Goal: Check status: Check status

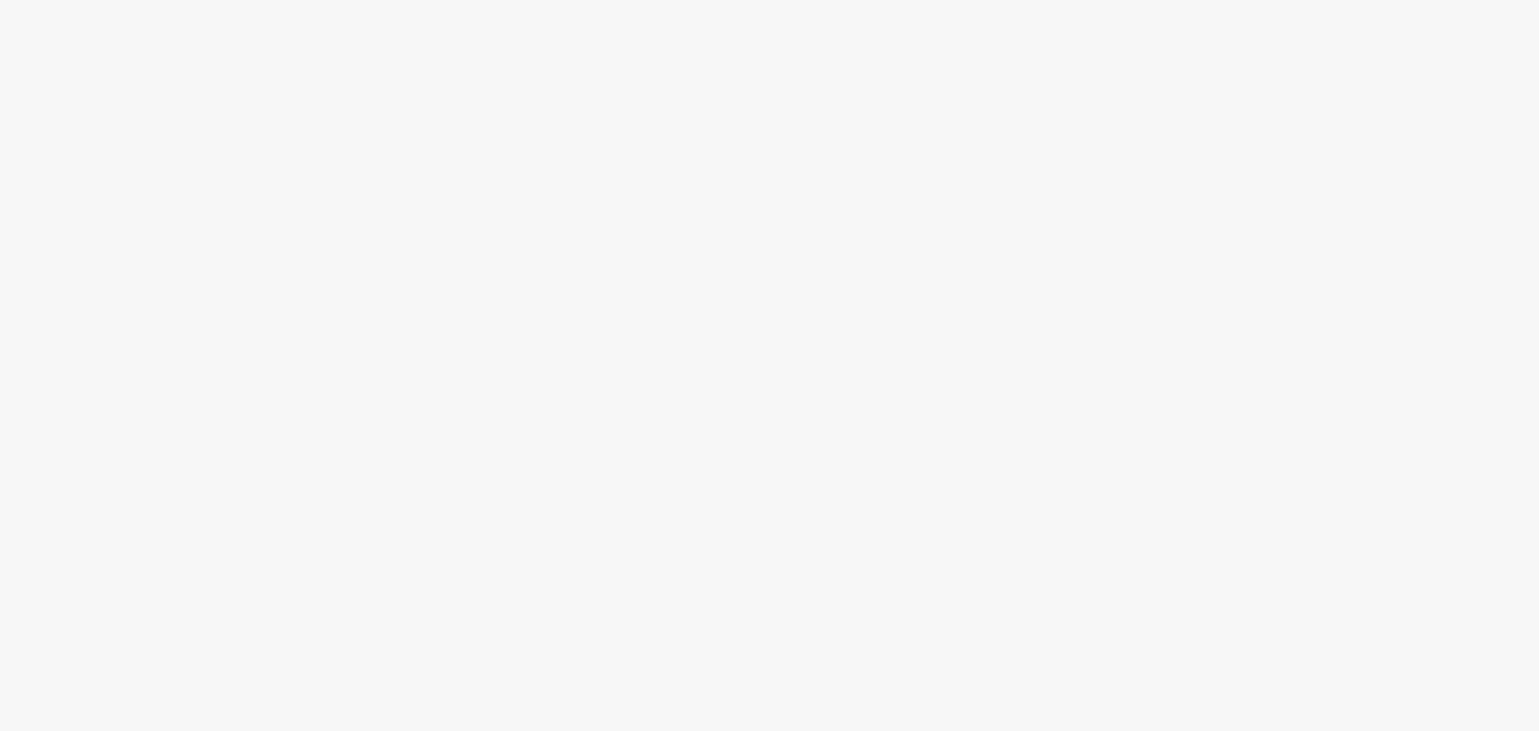
scroll to position [90, 0]
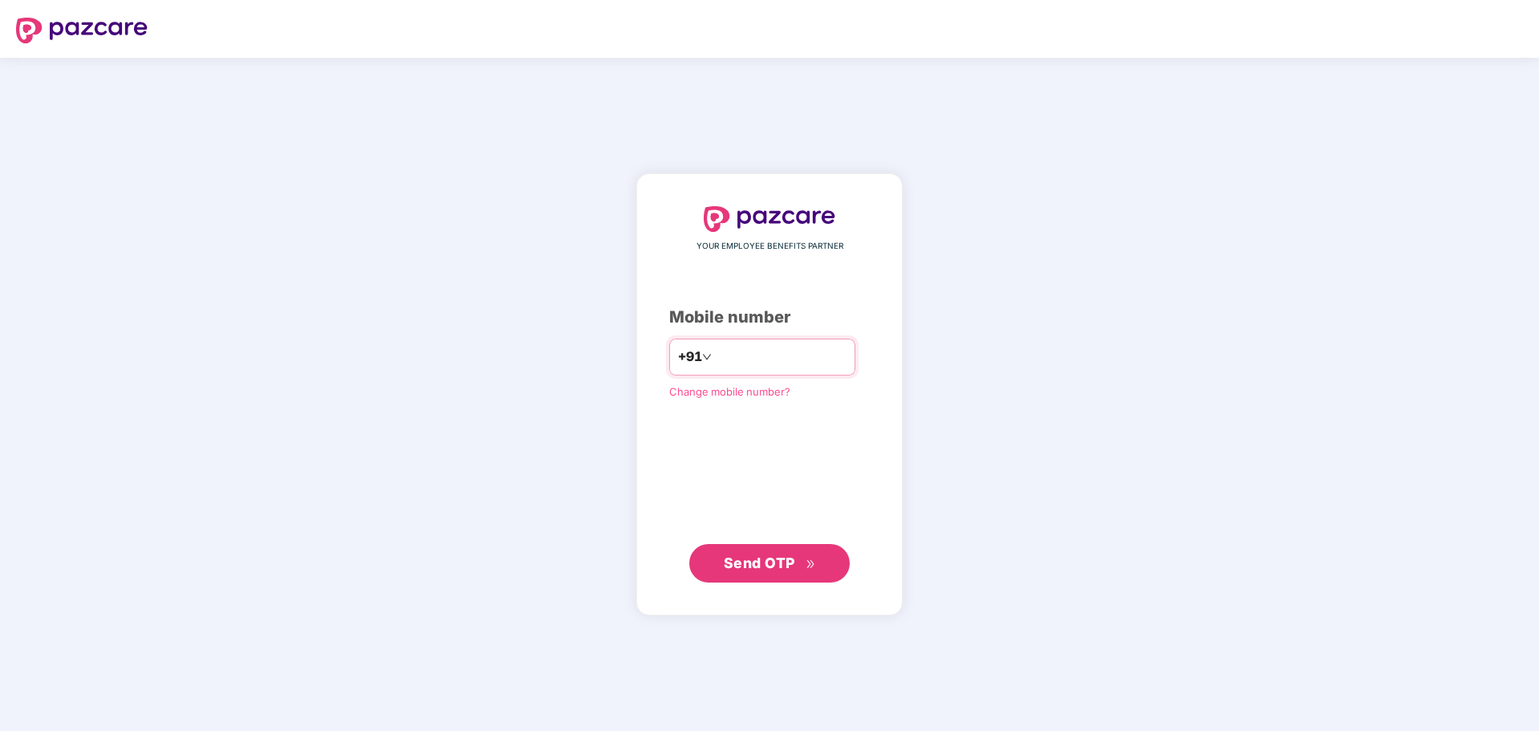
click at [758, 350] on input "number" at bounding box center [781, 357] width 132 height 26
type input "**********"
click at [756, 562] on span "Send OTP" at bounding box center [759, 562] width 71 height 17
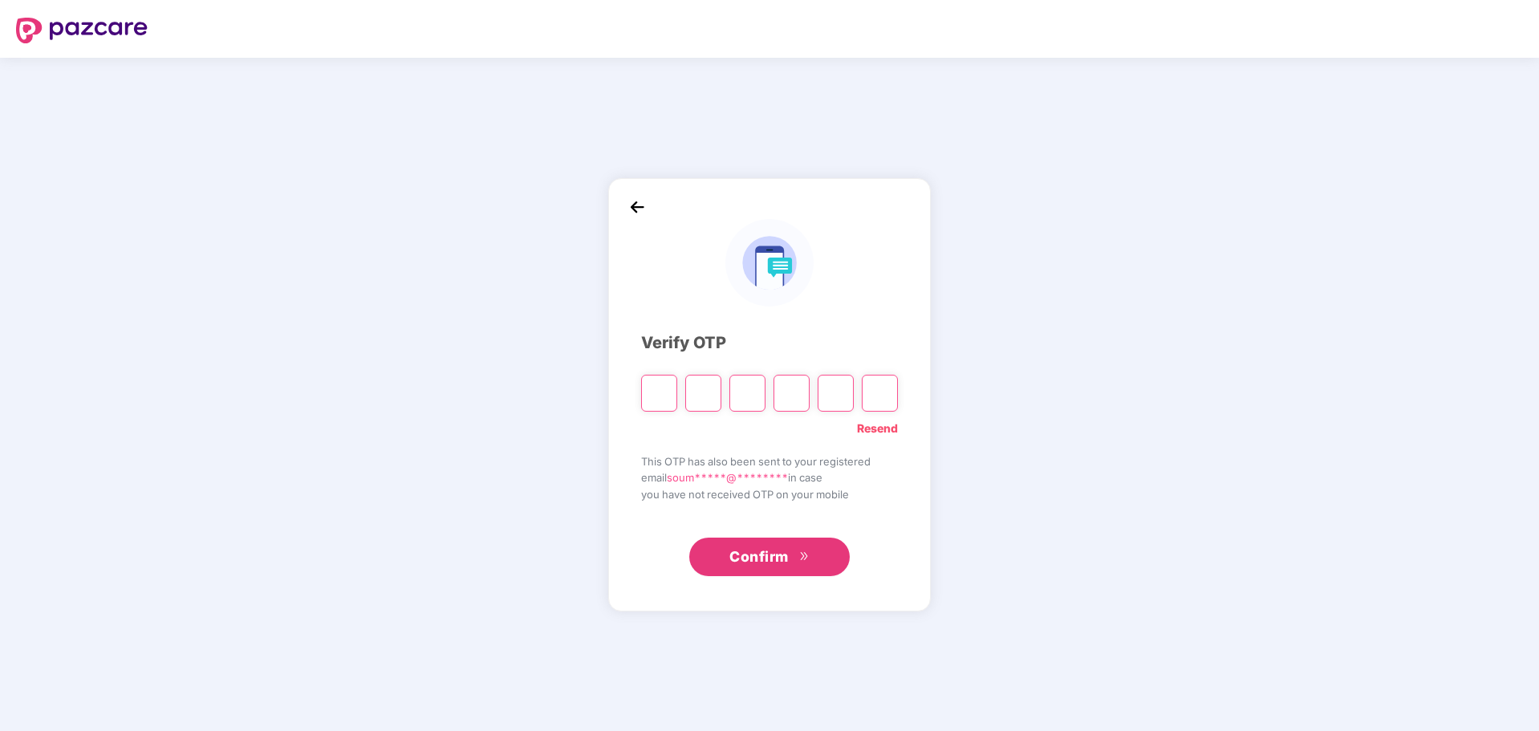
type input "*"
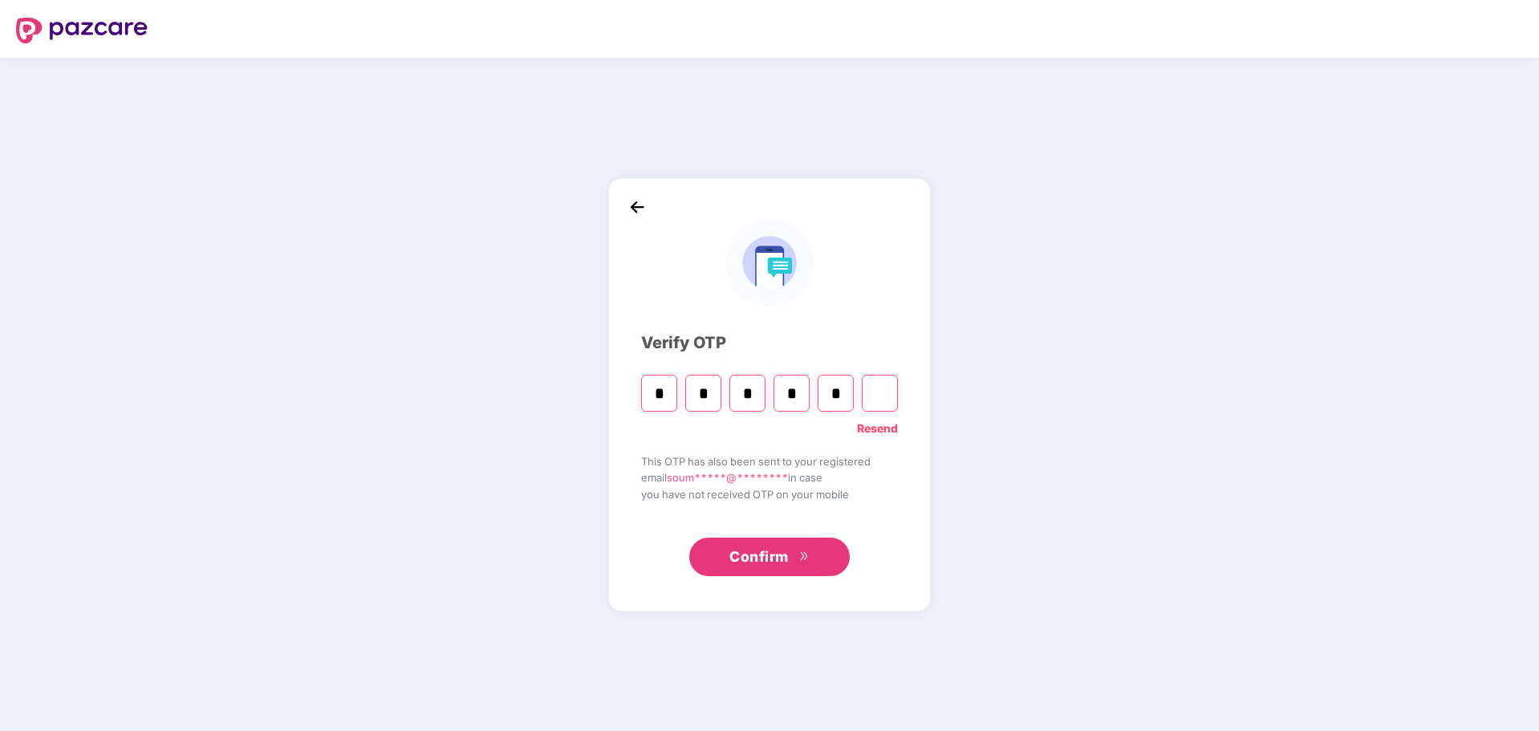
type input "*"
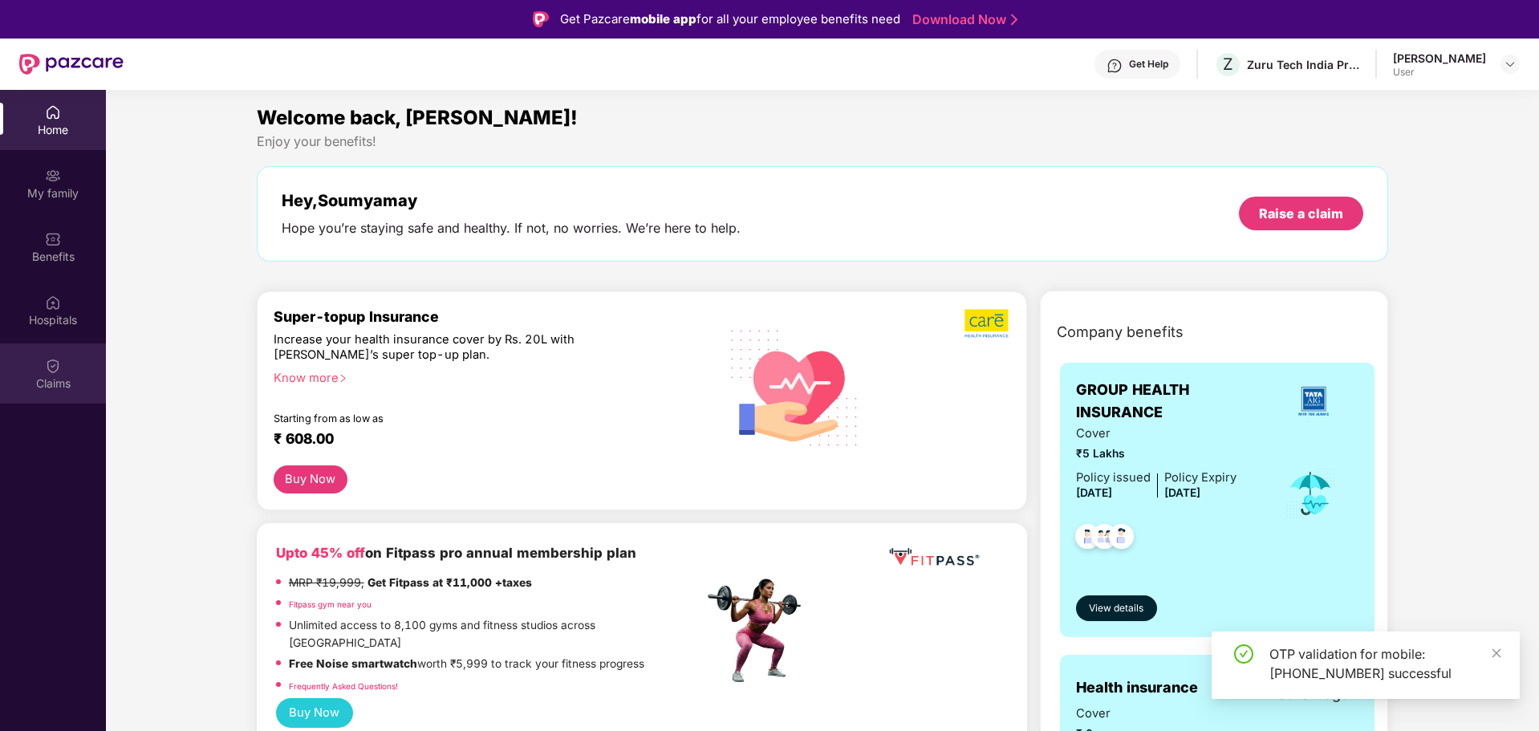
click at [51, 356] on div at bounding box center [53, 364] width 16 height 16
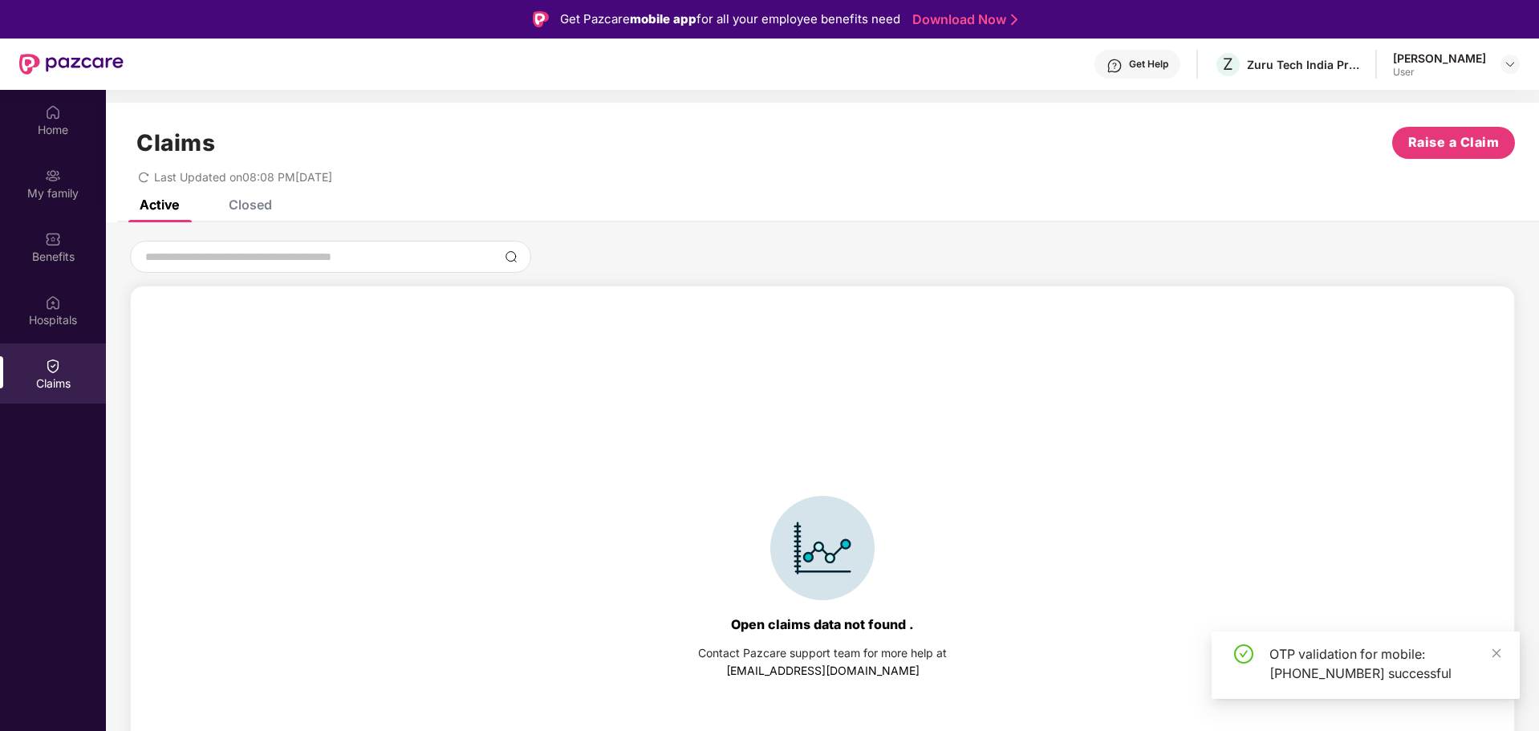
click at [266, 205] on div "Closed" at bounding box center [250, 205] width 43 height 16
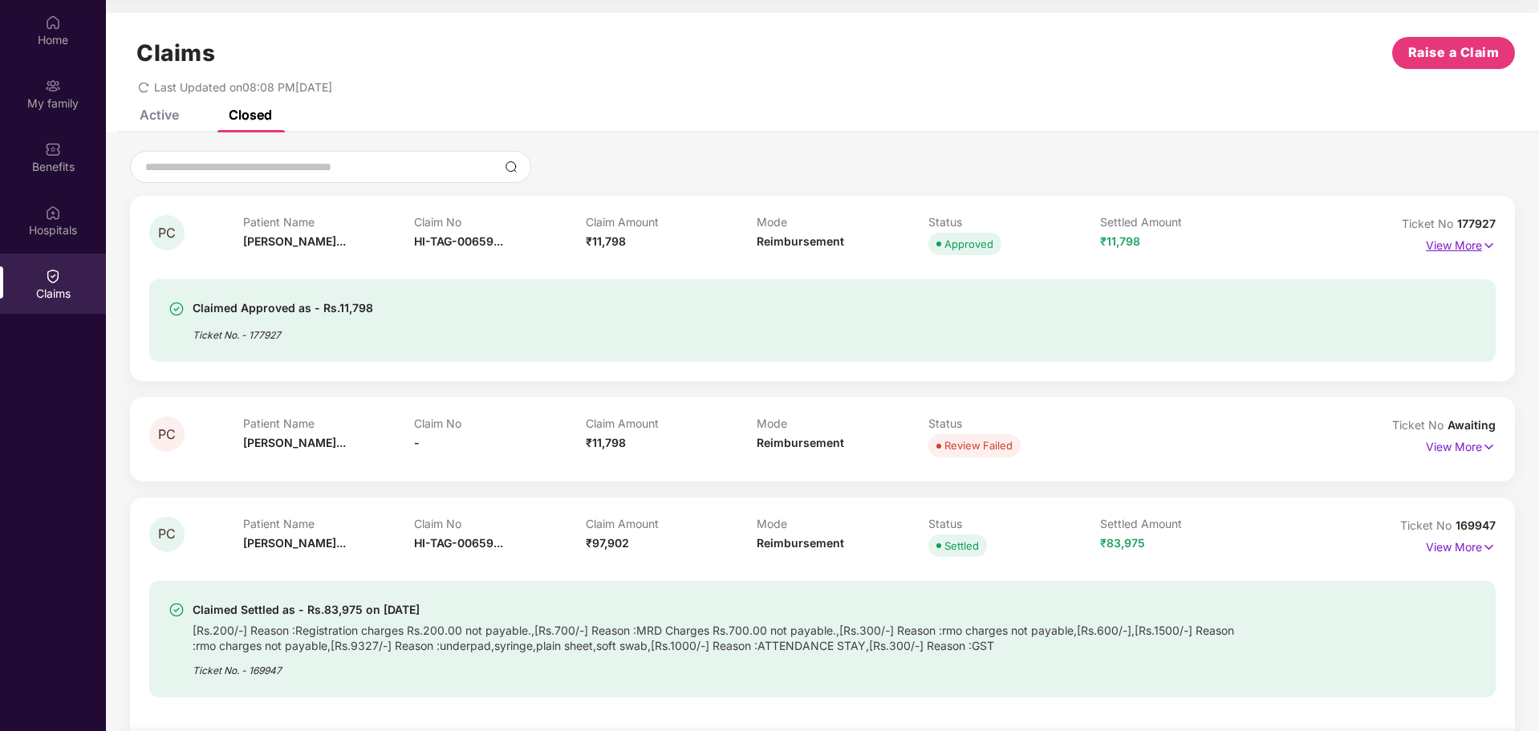
click at [1458, 247] on p "View More" at bounding box center [1460, 244] width 70 height 22
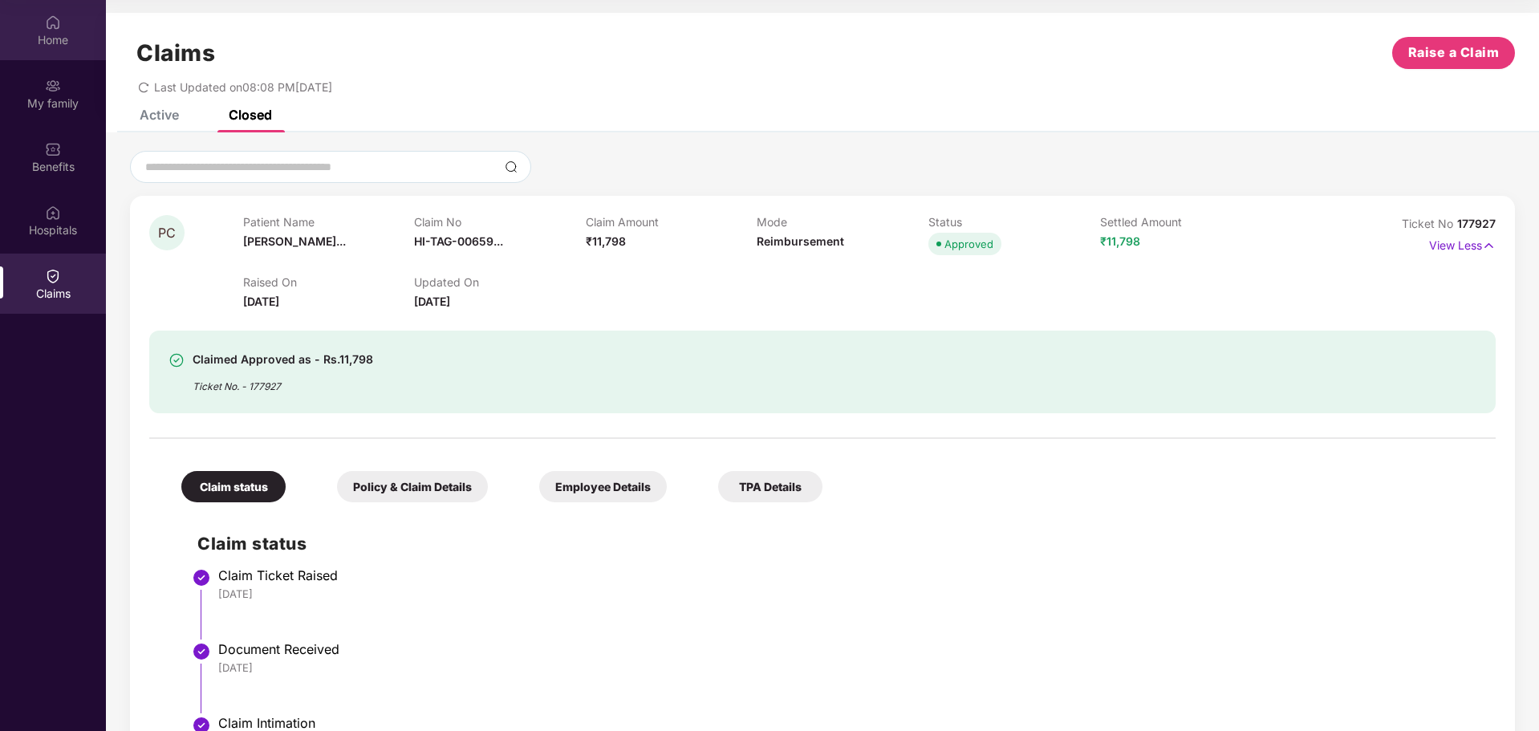
click at [67, 35] on div "Home" at bounding box center [53, 40] width 106 height 16
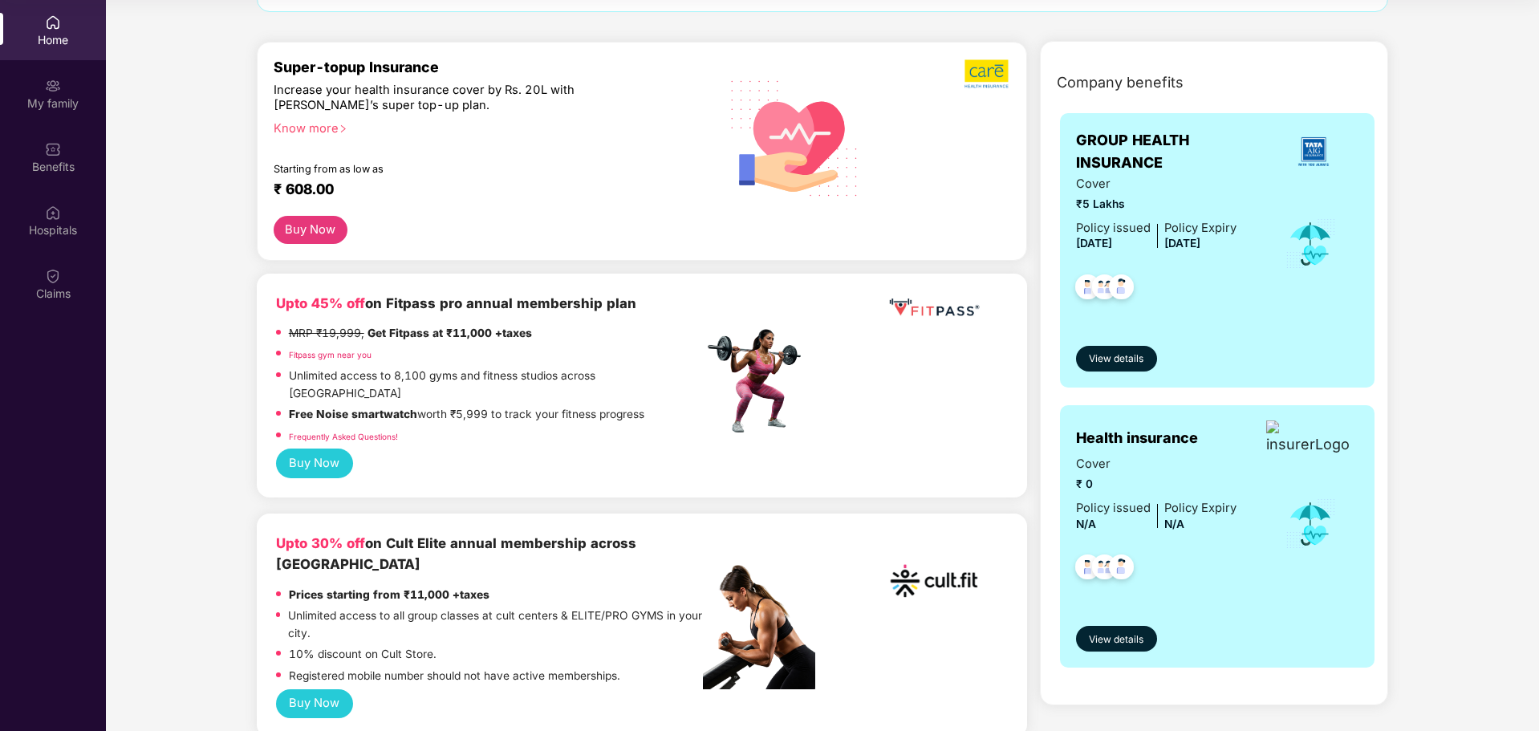
scroll to position [160, 0]
